Goal: Task Accomplishment & Management: Use online tool/utility

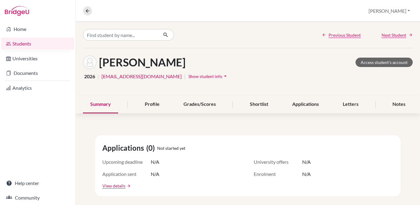
click at [26, 44] on link "Students" at bounding box center [37, 44] width 73 height 12
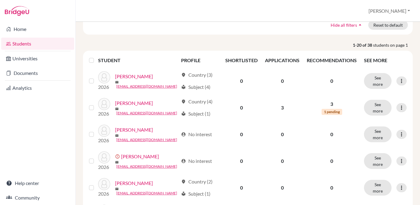
scroll to position [62, 0]
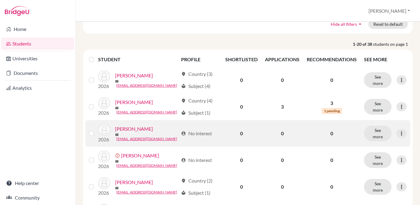
click at [128, 130] on link "[PERSON_NAME]" at bounding box center [134, 128] width 38 height 7
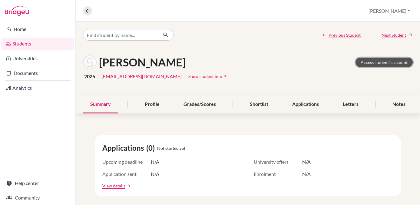
click at [367, 62] on link "Access student's account" at bounding box center [383, 62] width 57 height 9
